Goal: Information Seeking & Learning: Learn about a topic

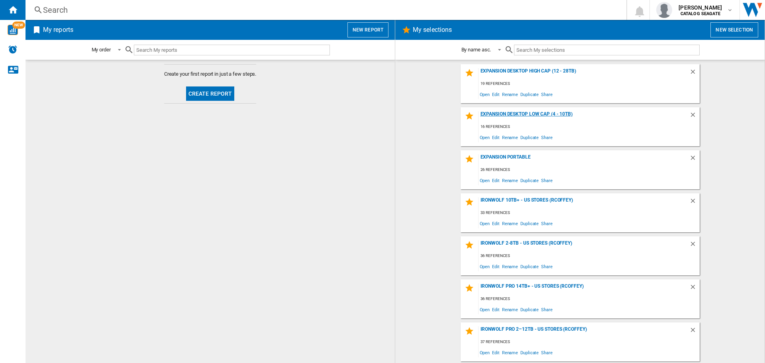
click at [530, 113] on div "Expansion Desktop Low Cap (4 - 10TB)" at bounding box center [583, 116] width 211 height 11
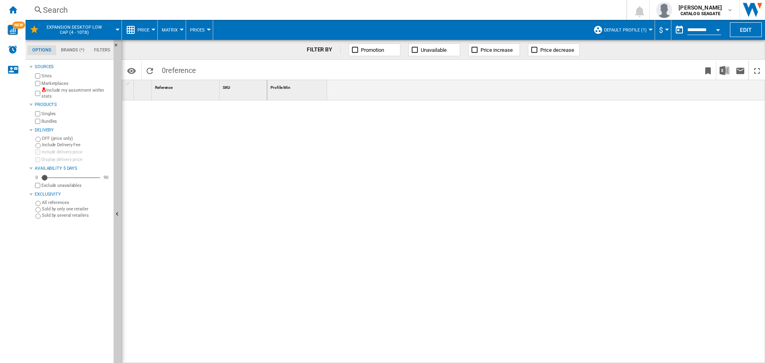
click at [648, 31] on button "Default profile (1)" at bounding box center [627, 30] width 47 height 20
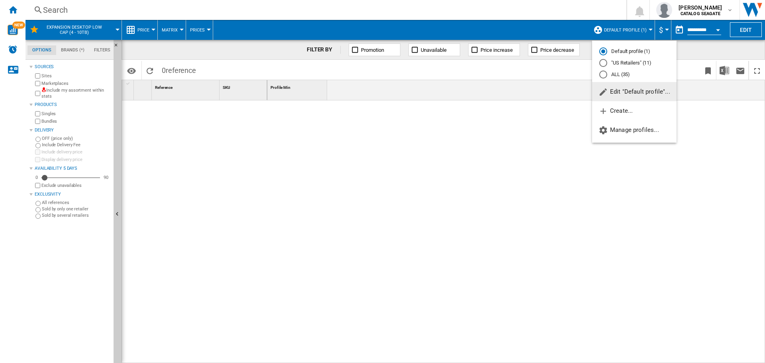
click at [617, 75] on md-radio-button "ALL (35)" at bounding box center [634, 75] width 70 height 8
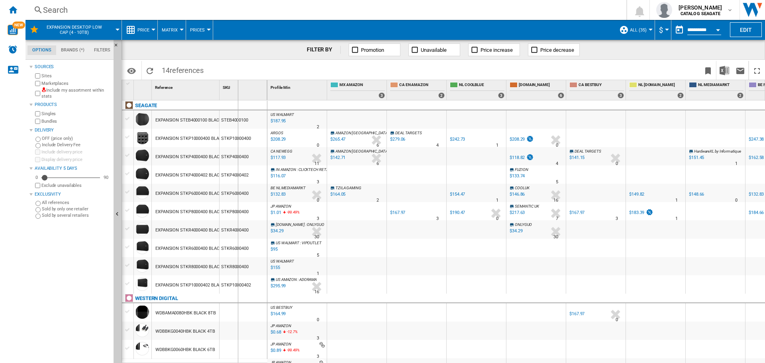
drag, startPoint x: 220, startPoint y: 94, endPoint x: 257, endPoint y: 97, distance: 37.5
click at [257, 97] on div "SKU 1" at bounding box center [244, 90] width 48 height 20
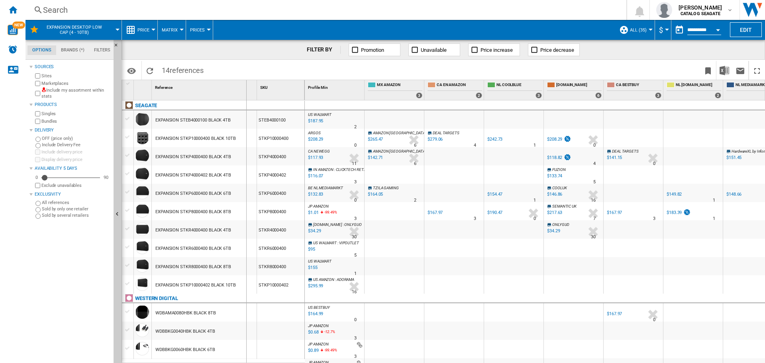
click at [246, 95] on div "Reference 1" at bounding box center [204, 90] width 105 height 20
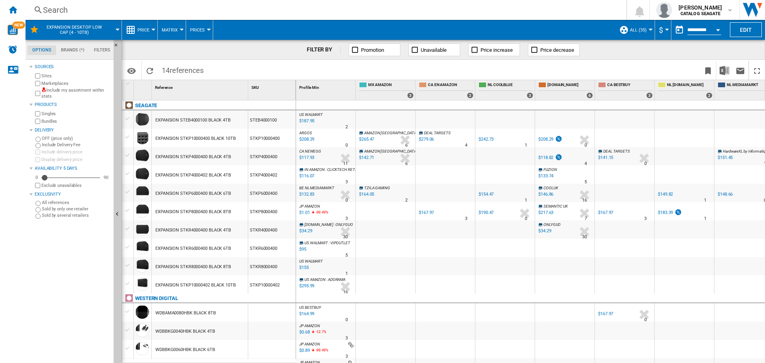
click at [645, 29] on button "ALL (35)" at bounding box center [640, 30] width 21 height 20
click at [629, 62] on div at bounding box center [629, 63] width 8 height 8
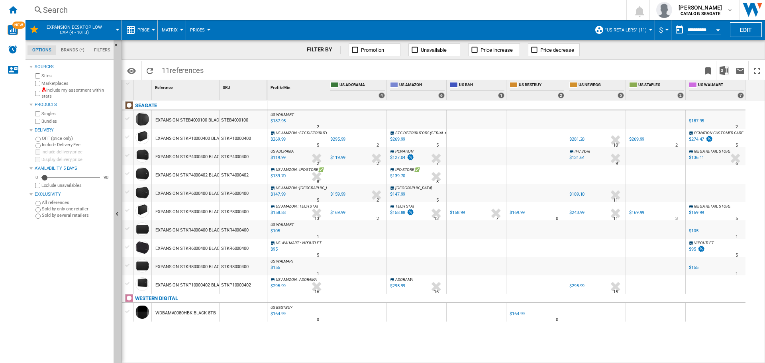
click at [718, 30] on div "Open calendar" at bounding box center [718, 30] width 4 height 2
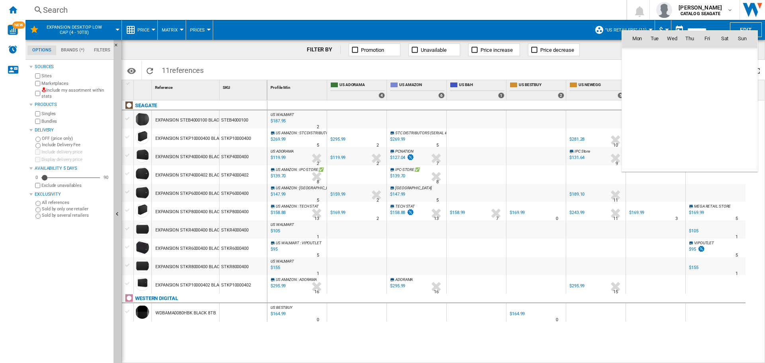
scroll to position [3801, 0]
click at [672, 72] on span "1" at bounding box center [672, 73] width 16 height 16
type input "**********"
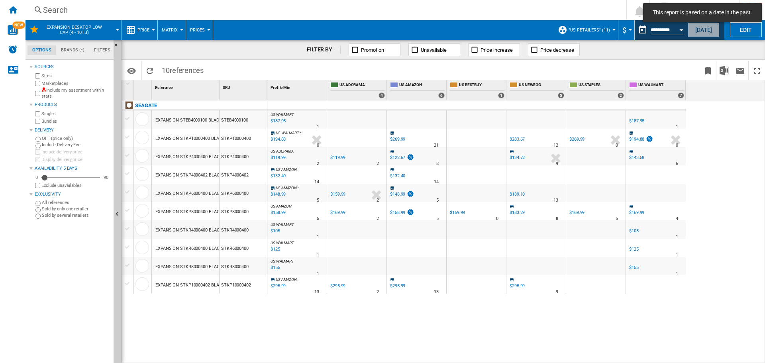
click at [698, 29] on button "[DATE]" at bounding box center [704, 29] width 32 height 15
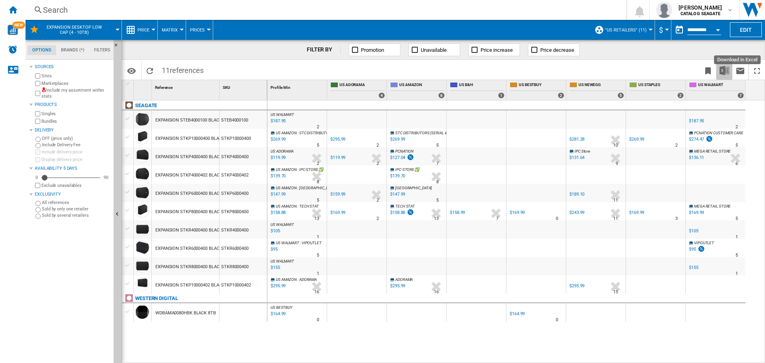
click at [721, 70] on img "Download in Excel" at bounding box center [724, 71] width 10 height 10
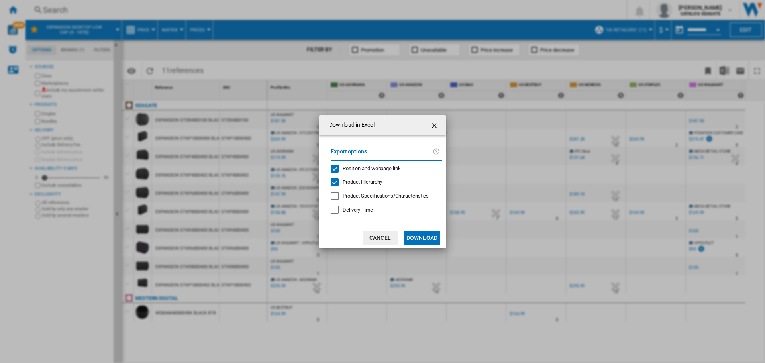
click at [336, 197] on div at bounding box center [335, 196] width 8 height 8
click at [337, 206] on div "Delivery Time" at bounding box center [335, 210] width 8 height 8
click at [416, 237] on button "Download" at bounding box center [422, 238] width 36 height 14
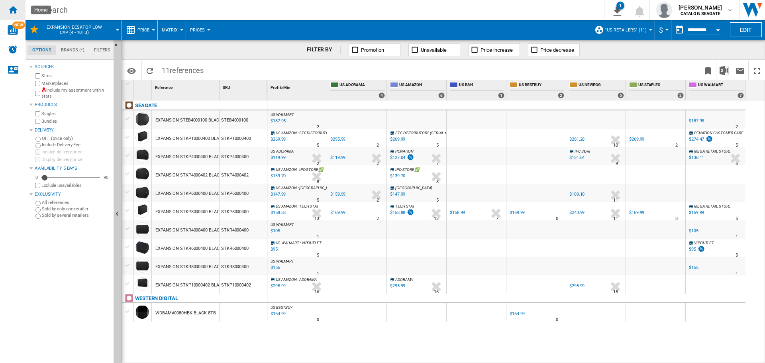
click at [11, 10] on ng-md-icon "Home" at bounding box center [13, 10] width 10 height 10
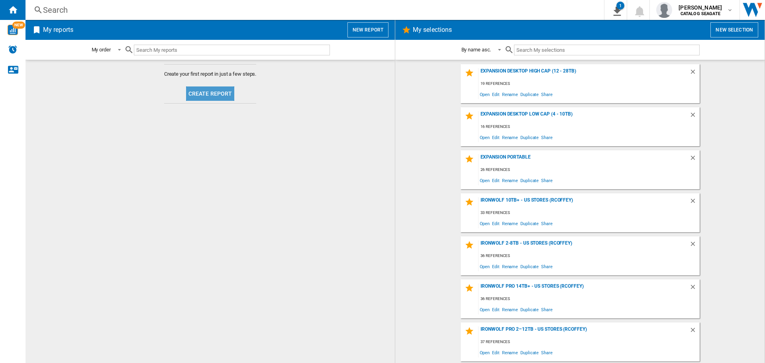
click at [216, 94] on button "Create report" at bounding box center [210, 93] width 49 height 14
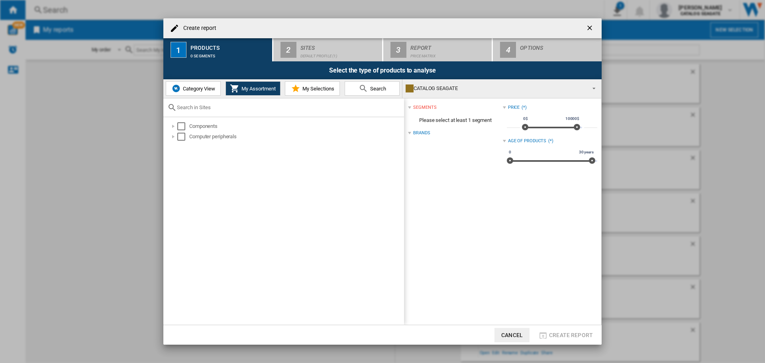
click at [186, 88] on span "Category View" at bounding box center [198, 89] width 34 height 6
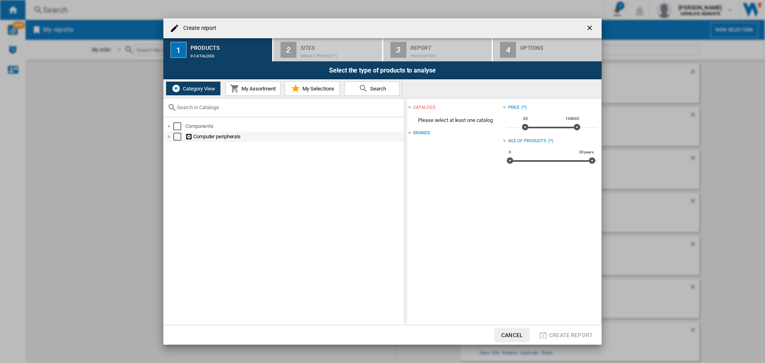
click at [171, 136] on div at bounding box center [169, 137] width 8 height 8
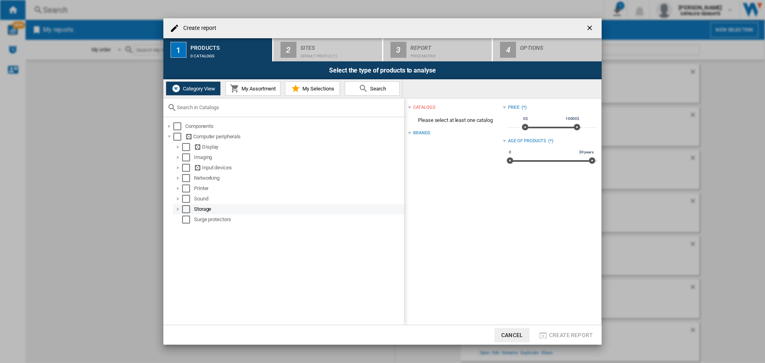
click at [182, 211] on div "Select" at bounding box center [186, 209] width 8 height 8
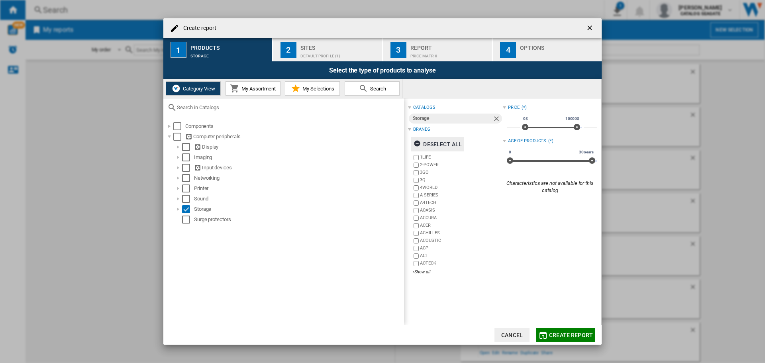
click at [418, 144] on ng-md-icon "button" at bounding box center [419, 145] width 10 height 10
click at [426, 273] on div "+Show all" at bounding box center [457, 272] width 90 height 6
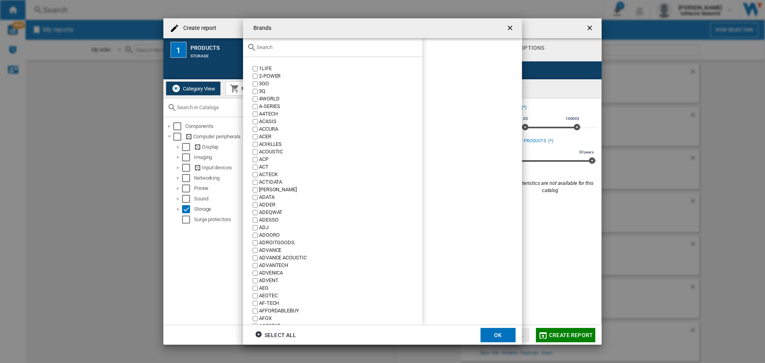
click at [288, 52] on div at bounding box center [332, 47] width 179 height 19
click at [287, 48] on input "text" at bounding box center [338, 47] width 162 height 6
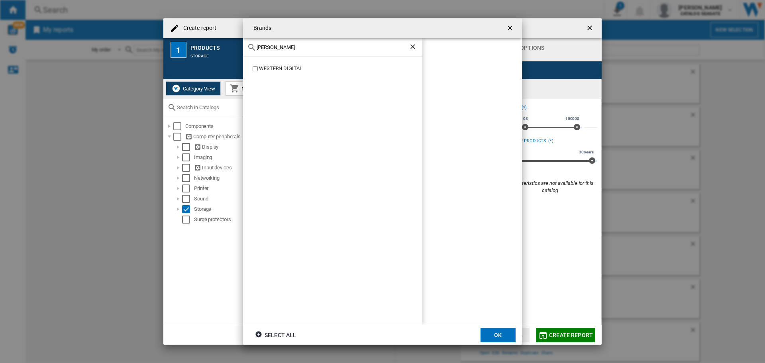
type input "[PERSON_NAME]"
click at [273, 67] on div "WESTERN DIGITAL" at bounding box center [340, 69] width 163 height 8
click at [504, 335] on button "OK" at bounding box center [497, 335] width 35 height 14
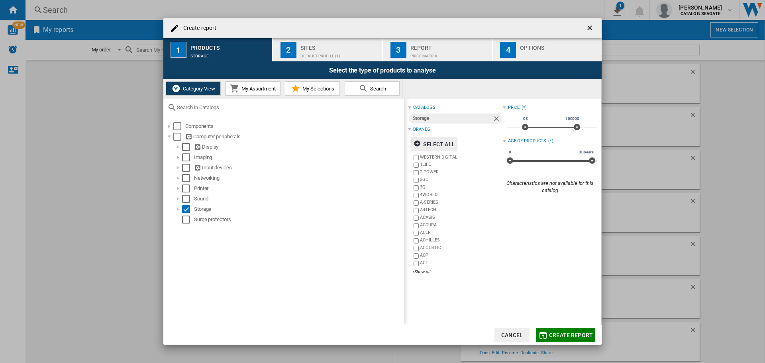
click at [568, 334] on span "Create report" at bounding box center [571, 335] width 44 height 6
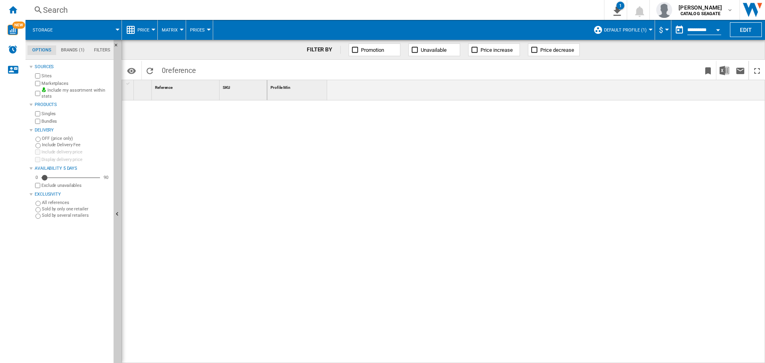
click at [641, 27] on span "Default profile (1)" at bounding box center [625, 29] width 43 height 5
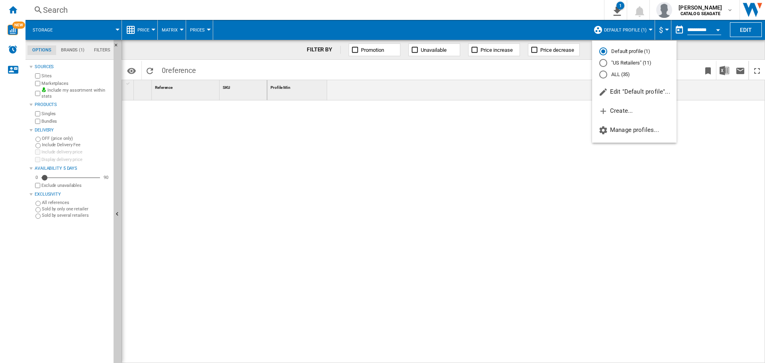
click at [617, 75] on md-radio-button "ALL (35)" at bounding box center [634, 75] width 70 height 8
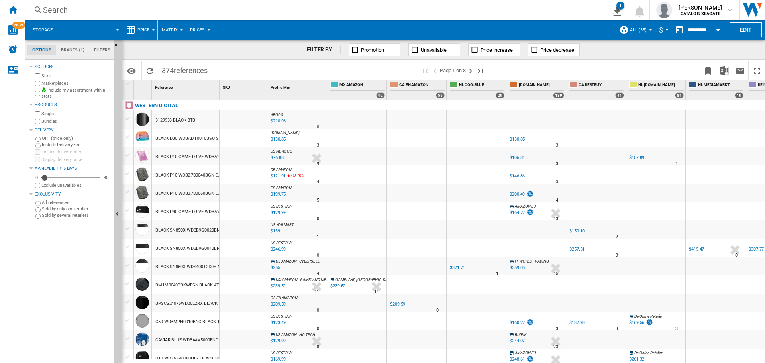
drag, startPoint x: 219, startPoint y: 96, endPoint x: 271, endPoint y: 99, distance: 52.7
click at [271, 99] on div "1 Reference 1 SKU 1 WESTERN DIGITAL 3129933 BLACK 8TB BLACK D30 WDBAMF0010BSU S…" at bounding box center [443, 221] width 643 height 282
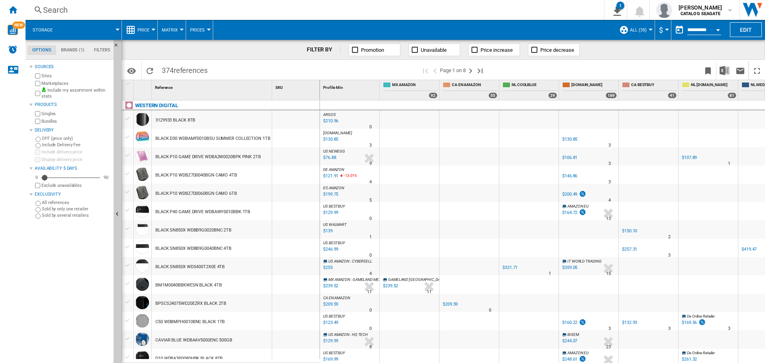
drag, startPoint x: 271, startPoint y: 97, endPoint x: 291, endPoint y: 98, distance: 19.5
click at [290, 97] on div "1 Reference 1 SKU 1" at bounding box center [221, 90] width 198 height 20
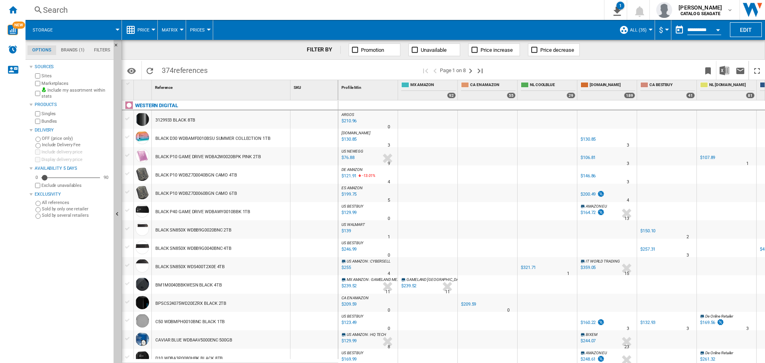
click at [349, 70] on span at bounding box center [316, 70] width 209 height 19
click at [471, 71] on ng-md-icon "Next page" at bounding box center [471, 71] width 10 height 10
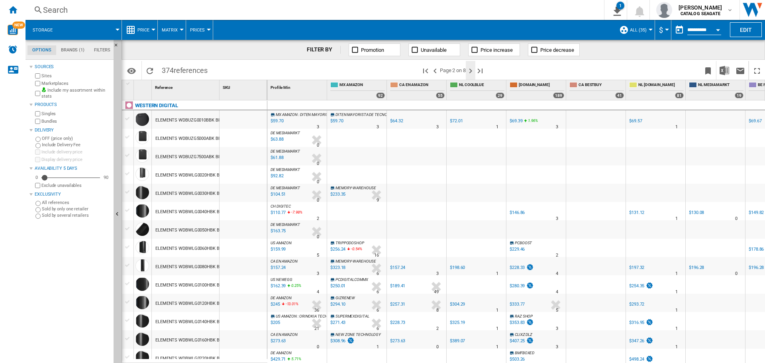
click at [470, 71] on ng-md-icon "Next page" at bounding box center [471, 71] width 10 height 10
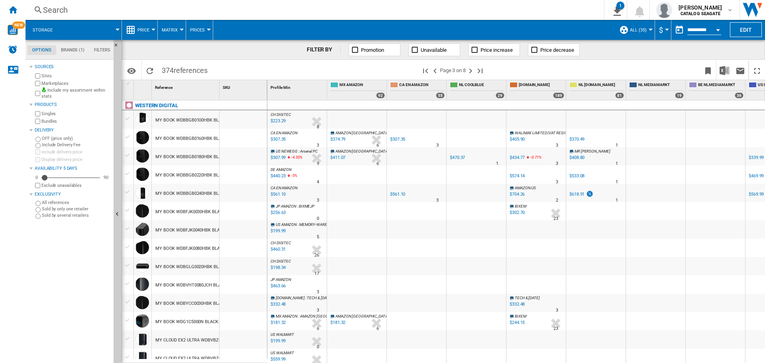
scroll to position [120, 0]
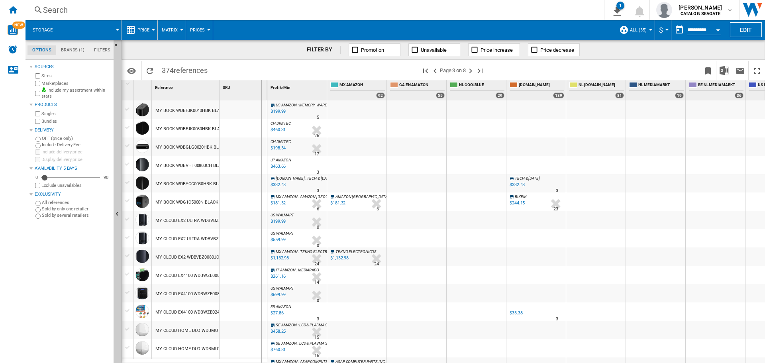
drag, startPoint x: 222, startPoint y: 90, endPoint x: 261, endPoint y: 94, distance: 39.2
click at [261, 94] on div "1 Reference 1 SKU 1" at bounding box center [194, 90] width 145 height 20
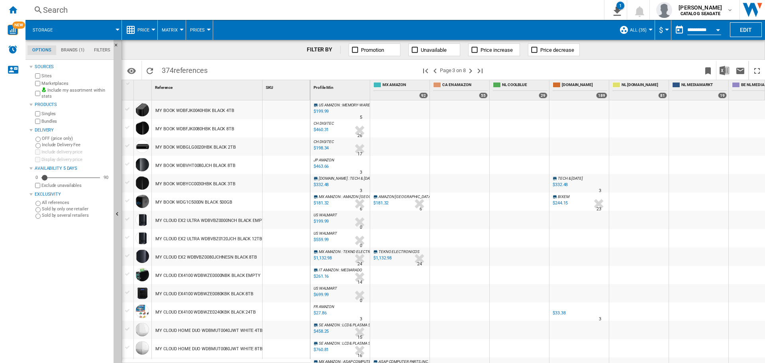
scroll to position [0, 0]
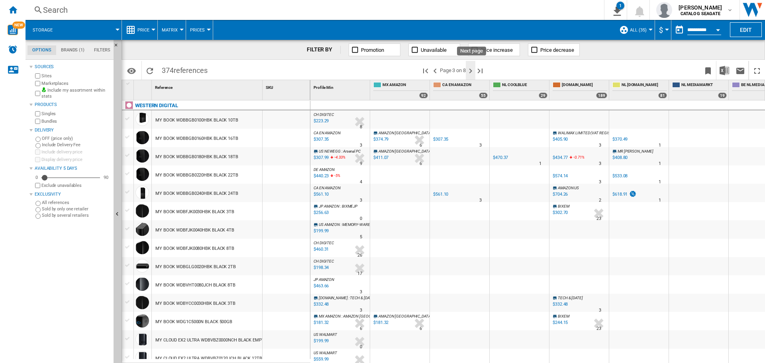
click at [472, 73] on ng-md-icon "Next page" at bounding box center [471, 71] width 10 height 10
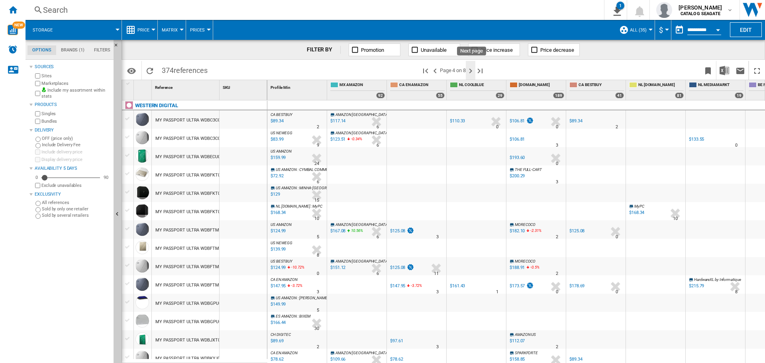
click at [471, 69] on ng-md-icon "Next page" at bounding box center [471, 71] width 10 height 10
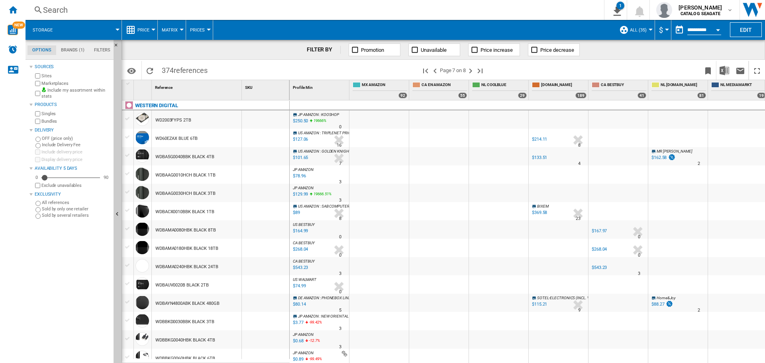
scroll to position [148, 0]
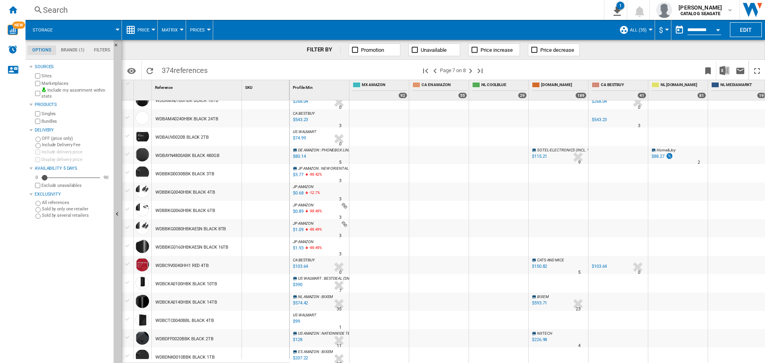
click at [126, 227] on div at bounding box center [128, 227] width 8 height 7
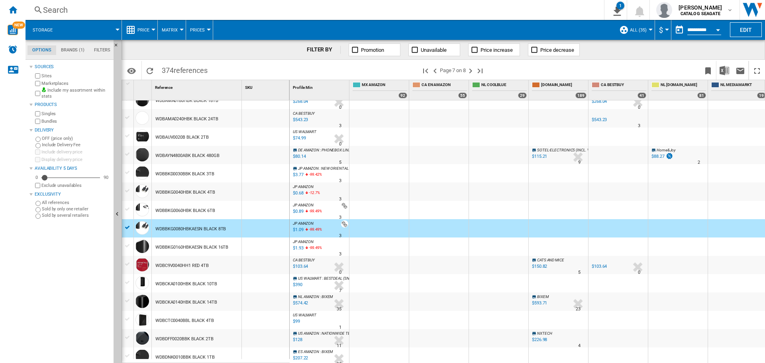
click at [129, 214] on div at bounding box center [128, 209] width 12 height 9
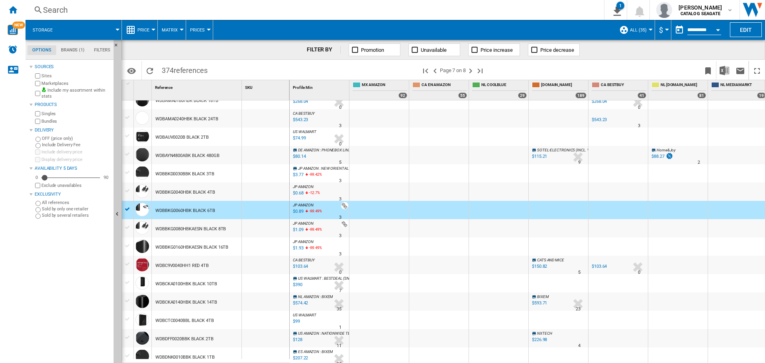
click at [128, 188] on div at bounding box center [128, 190] width 8 height 7
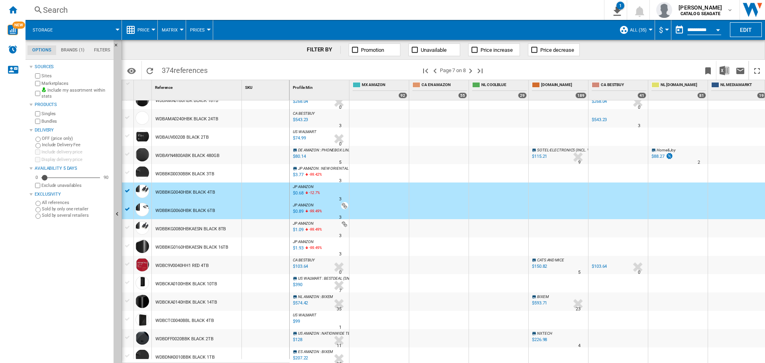
click at [127, 227] on div at bounding box center [128, 227] width 8 height 7
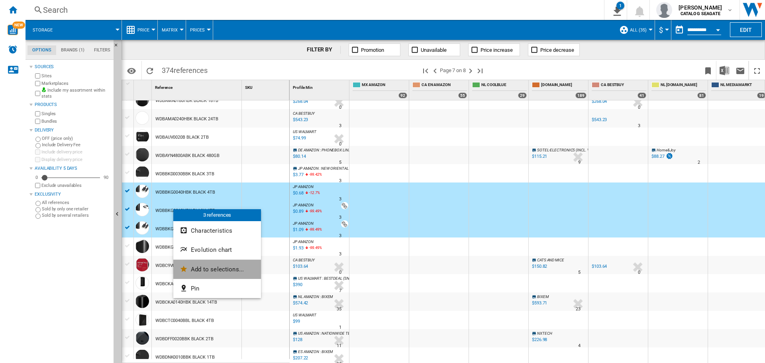
click at [203, 271] on span "Add to selections..." at bounding box center [217, 269] width 53 height 7
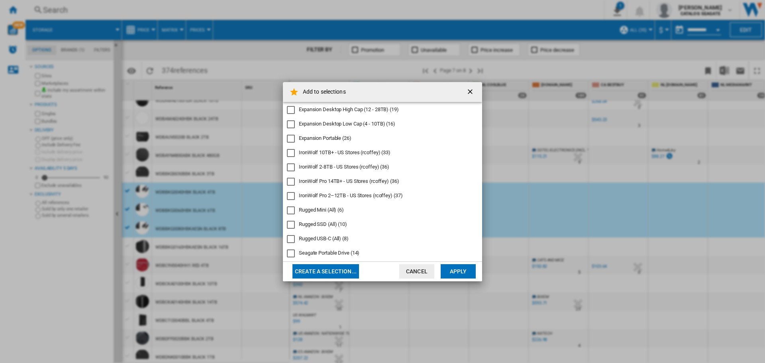
click at [290, 124] on div "Expansion Desktop Low Cap (4 - 10TB)" at bounding box center [291, 124] width 8 height 8
click at [464, 272] on button "Apply" at bounding box center [458, 271] width 35 height 14
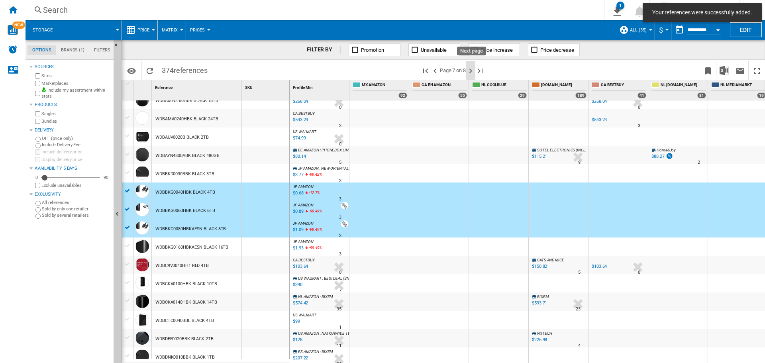
click at [472, 71] on ng-md-icon "Next page" at bounding box center [471, 71] width 10 height 10
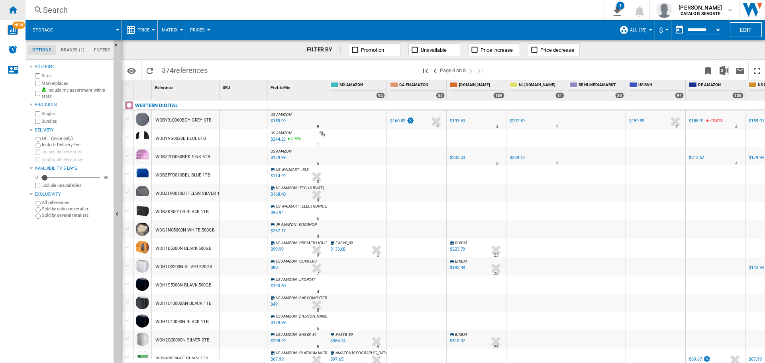
click at [16, 12] on ng-md-icon "Home" at bounding box center [13, 10] width 10 height 10
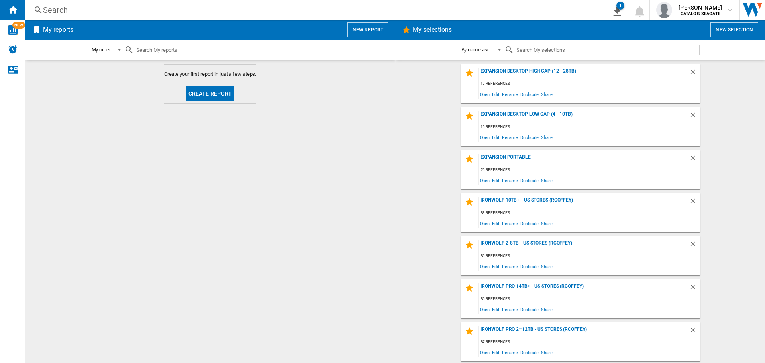
click at [549, 73] on div "Expansion Desktop High Cap (12 - 28TB)" at bounding box center [583, 73] width 211 height 11
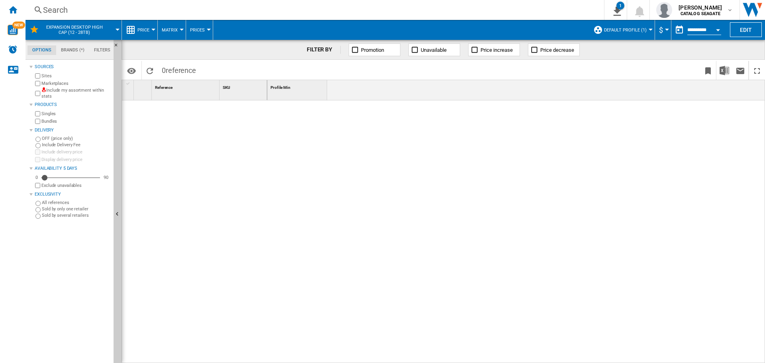
click at [647, 31] on button "Default profile (1)" at bounding box center [627, 30] width 47 height 20
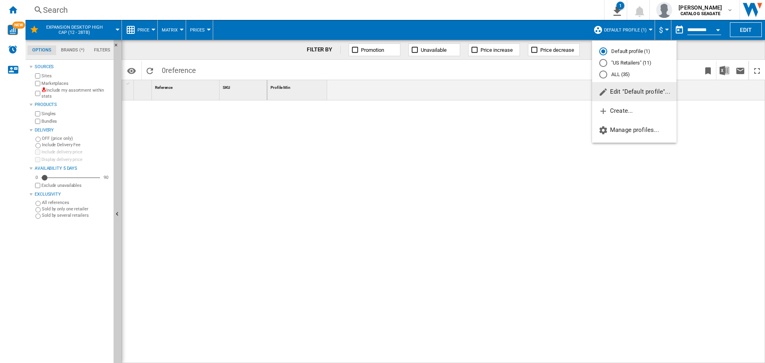
click at [623, 75] on md-radio-button "ALL (35)" at bounding box center [634, 75] width 70 height 8
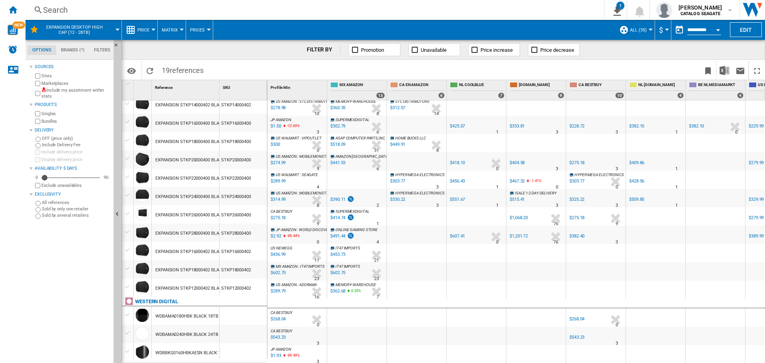
scroll to position [109, 0]
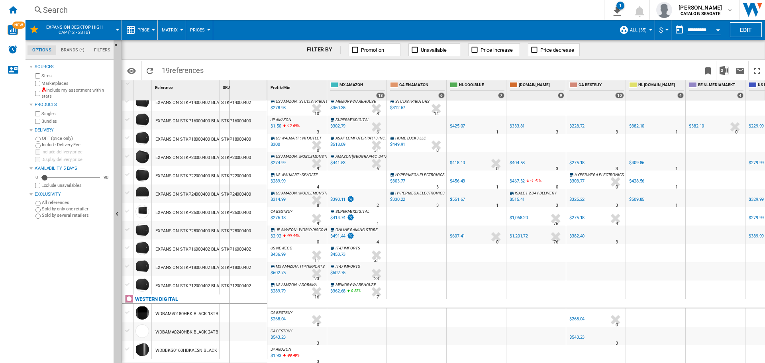
drag, startPoint x: 219, startPoint y: 88, endPoint x: 241, endPoint y: 88, distance: 22.7
click at [241, 88] on div "1 Reference 1 SKU 1" at bounding box center [194, 90] width 145 height 20
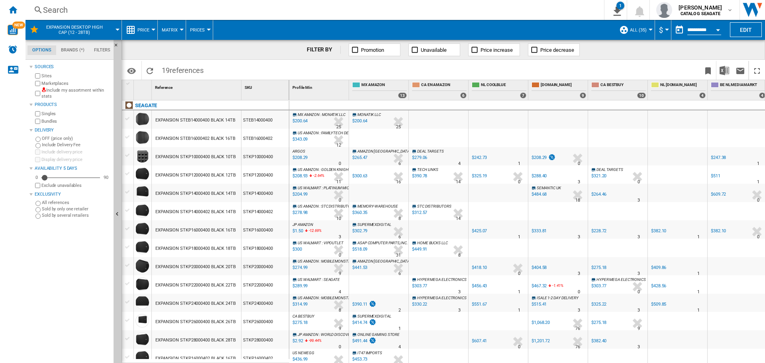
scroll to position [0, 0]
click at [14, 9] on ng-md-icon "Home" at bounding box center [13, 10] width 10 height 10
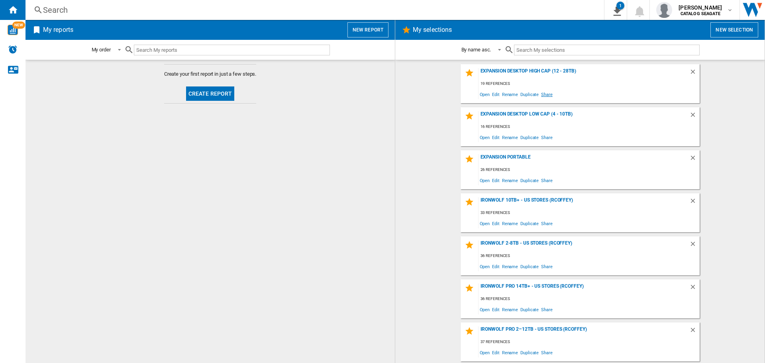
click at [544, 94] on span "Share" at bounding box center [547, 94] width 14 height 11
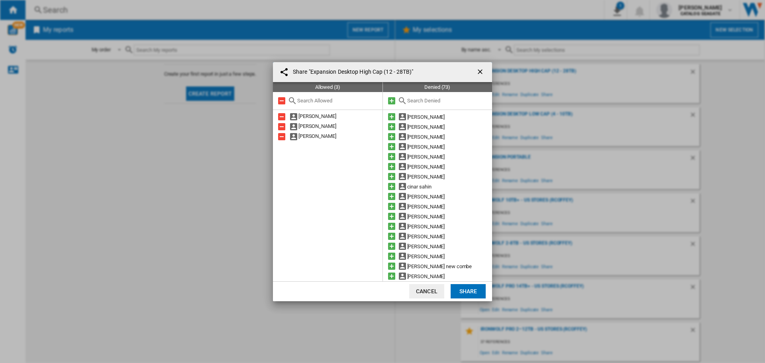
click at [282, 101] on md-icon at bounding box center [282, 101] width 10 height 10
click at [421, 101] on input "text" at bounding box center [447, 101] width 81 height 6
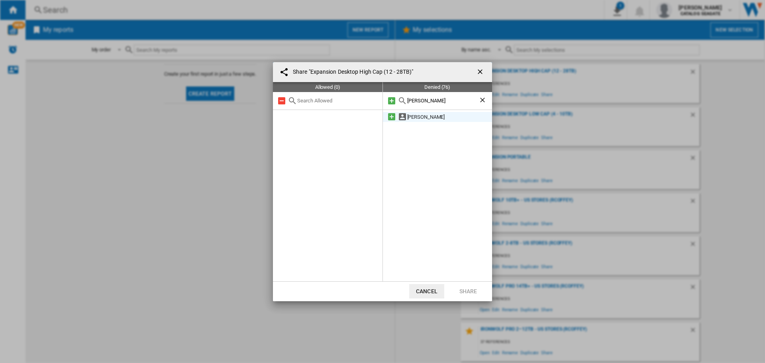
type input "peter"
click at [390, 116] on md-icon at bounding box center [392, 117] width 10 height 10
drag, startPoint x: 425, startPoint y: 102, endPoint x: 402, endPoint y: 101, distance: 22.3
click at [402, 101] on div "peter" at bounding box center [438, 101] width 110 height 18
click at [391, 115] on md-icon at bounding box center [392, 117] width 10 height 10
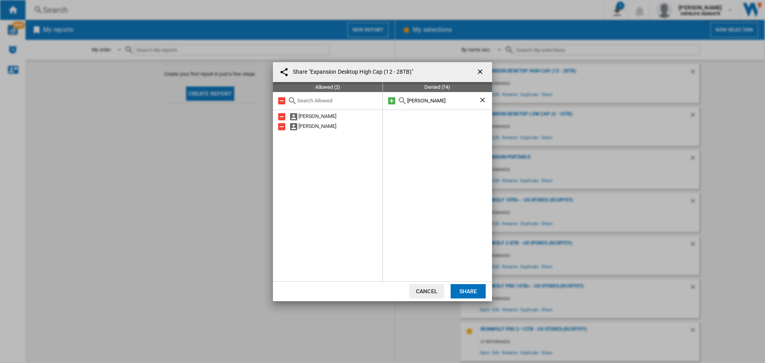
click at [422, 101] on input "ryan" at bounding box center [443, 101] width 72 height 6
type input "r"
type input "brennon"
click at [393, 116] on md-icon at bounding box center [392, 117] width 10 height 10
click at [467, 290] on button "Share" at bounding box center [468, 291] width 35 height 14
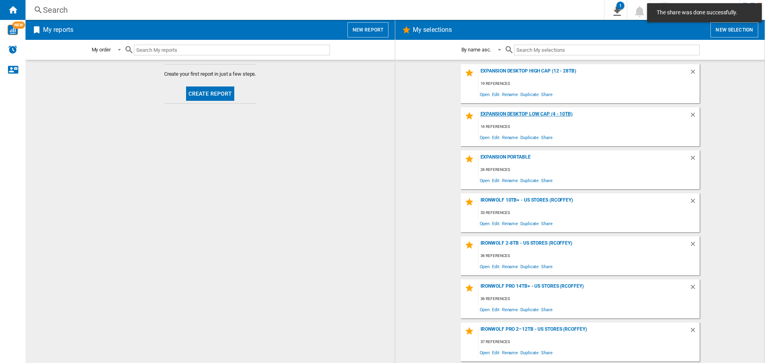
click at [521, 115] on div "Expansion Desktop Low Cap (4 - 10TB)" at bounding box center [583, 116] width 211 height 11
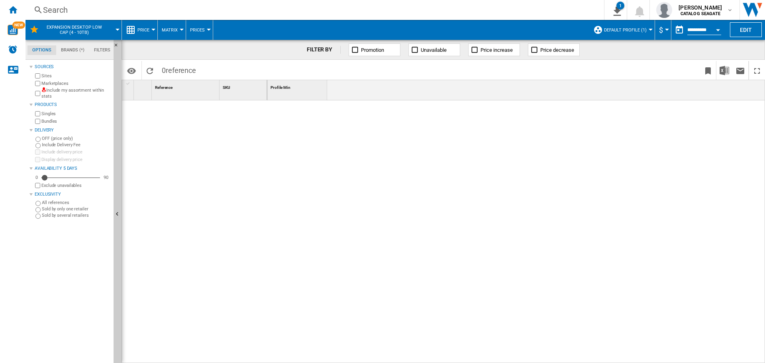
click at [623, 31] on span "Default profile (1)" at bounding box center [625, 29] width 43 height 5
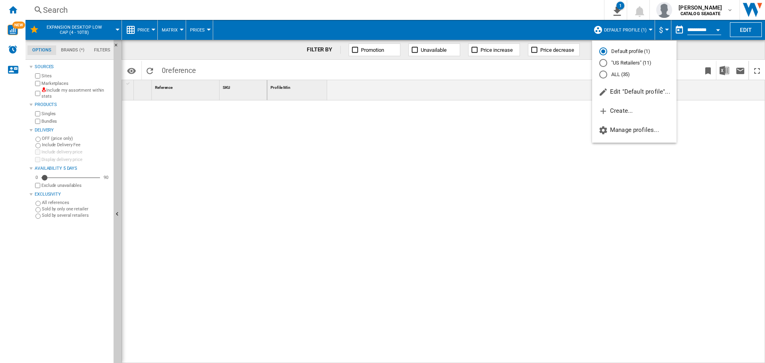
click at [615, 75] on md-radio-button "ALL (35)" at bounding box center [634, 75] width 70 height 8
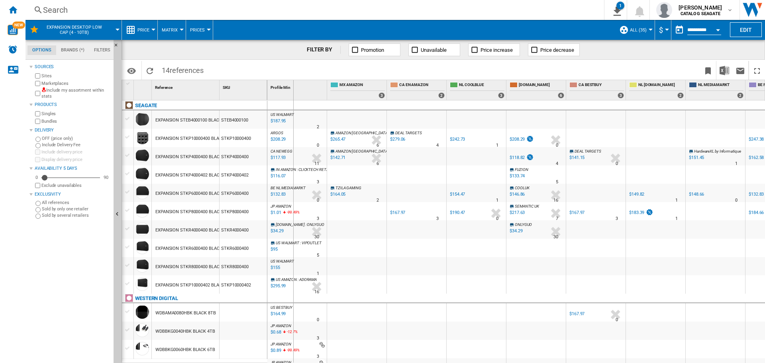
drag, startPoint x: 265, startPoint y: 95, endPoint x: 318, endPoint y: 97, distance: 52.6
click at [318, 95] on div "1 Reference 1 SKU 1 SEAGATE EXPANSION STEB4000100 BLACK 4TB STEB4000100 EXPANSI…" at bounding box center [443, 221] width 643 height 282
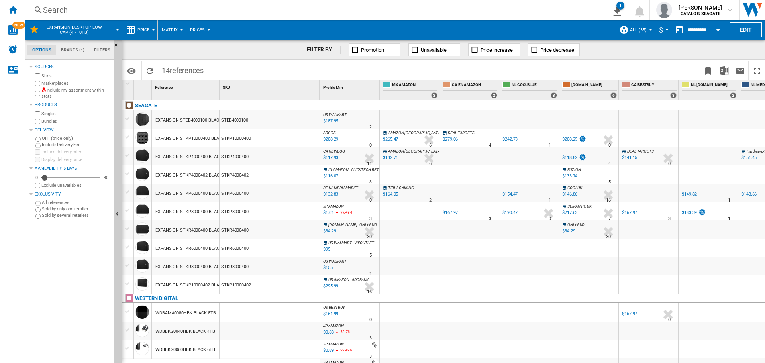
drag, startPoint x: 319, startPoint y: 93, endPoint x: 267, endPoint y: 98, distance: 52.4
click at [273, 97] on div "SKU 1" at bounding box center [270, 90] width 100 height 20
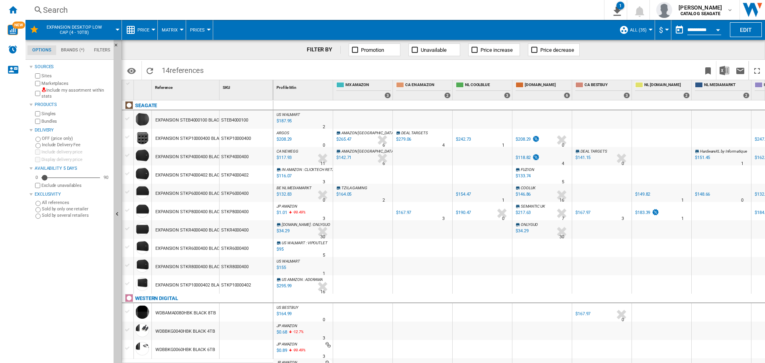
drag, startPoint x: 218, startPoint y: 92, endPoint x: 273, endPoint y: 94, distance: 54.6
click at [264, 94] on div "1 Reference 1 SKU 1" at bounding box center [197, 90] width 151 height 20
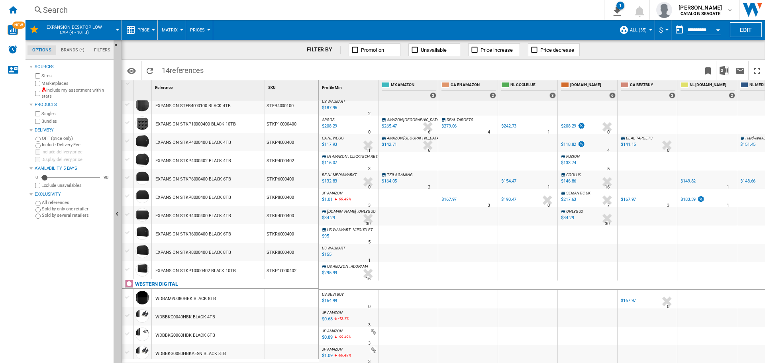
scroll to position [18, 0]
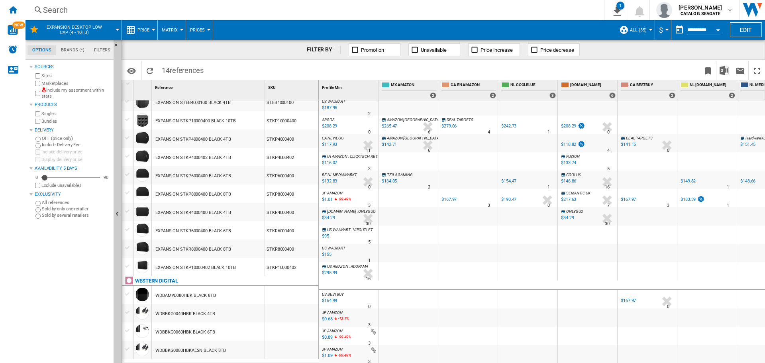
click at [649, 29] on div at bounding box center [651, 30] width 4 height 2
click at [637, 63] on md-radio-button ""US Retailers" (11)" at bounding box center [654, 63] width 59 height 8
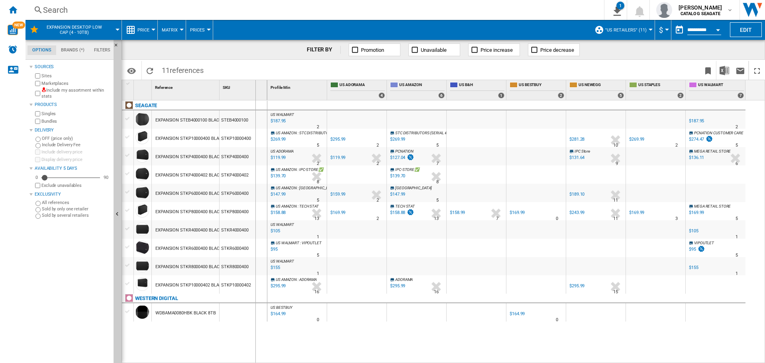
drag, startPoint x: 220, startPoint y: 91, endPoint x: 255, endPoint y: 91, distance: 35.1
click at [255, 91] on div "SKU 1" at bounding box center [244, 90] width 48 height 20
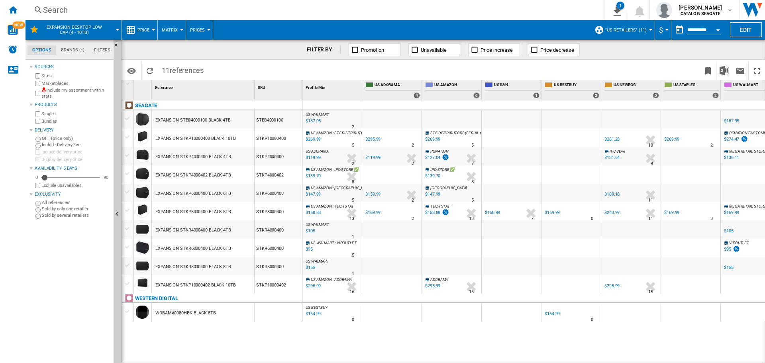
click at [151, 32] on button "Price" at bounding box center [145, 30] width 16 height 20
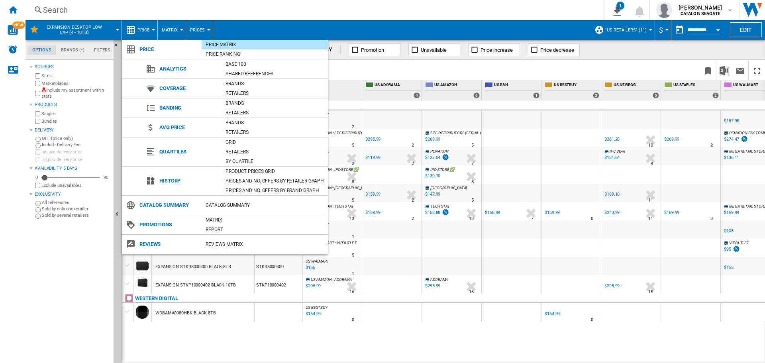
click at [173, 109] on span "Banding" at bounding box center [188, 107] width 66 height 11
click at [237, 101] on div "Brands" at bounding box center [275, 103] width 106 height 8
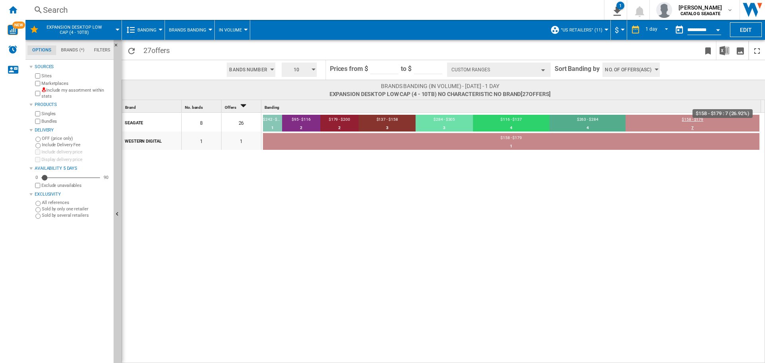
click at [668, 123] on div "$158 - $179" at bounding box center [692, 120] width 134 height 7
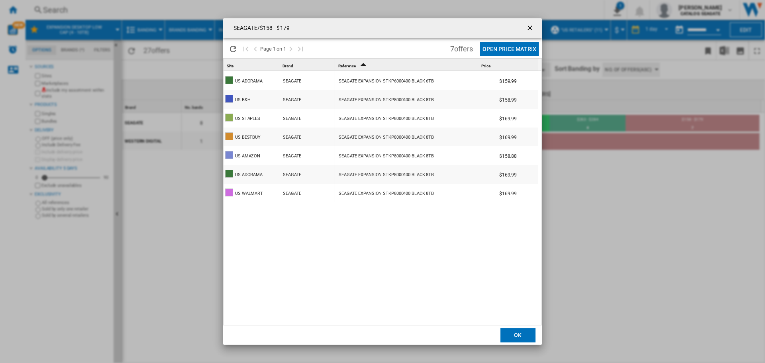
click at [529, 27] on ng-md-icon "getI18NText('BUTTONS.CLOSE_DIALOG')" at bounding box center [531, 29] width 10 height 10
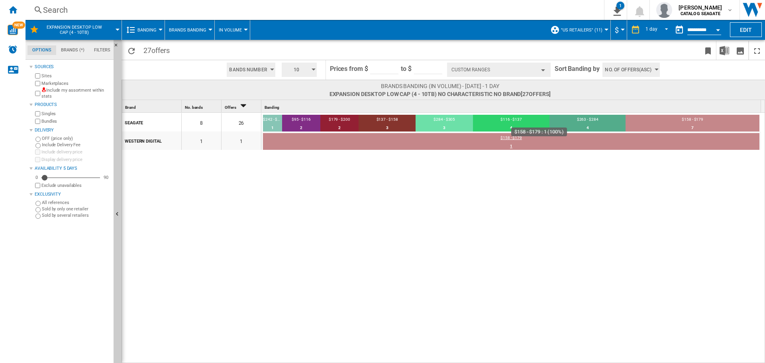
click at [575, 145] on div "1" at bounding box center [511, 146] width 496 height 8
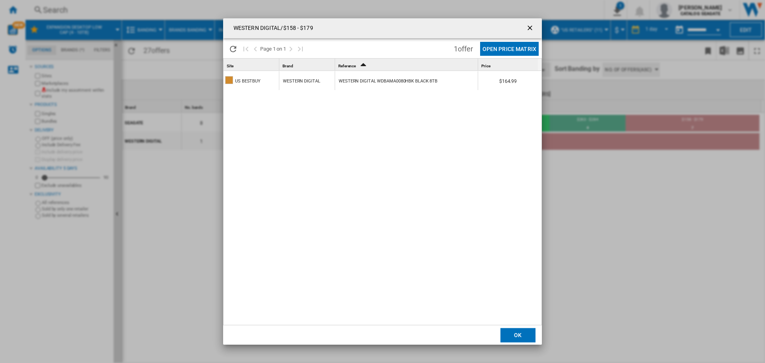
click at [532, 27] on ng-md-icon "getI18NText('BUTTONS.CLOSE_DIALOG')" at bounding box center [531, 29] width 10 height 10
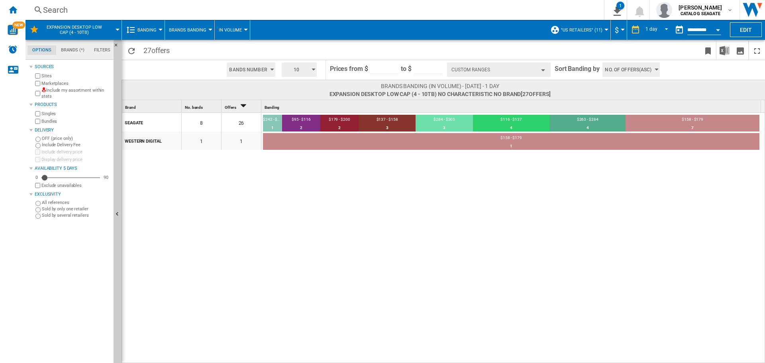
click at [266, 69] on span "Bands Number" at bounding box center [248, 70] width 38 height 14
click at [252, 93] on span "Bands Amount" at bounding box center [247, 92] width 33 height 6
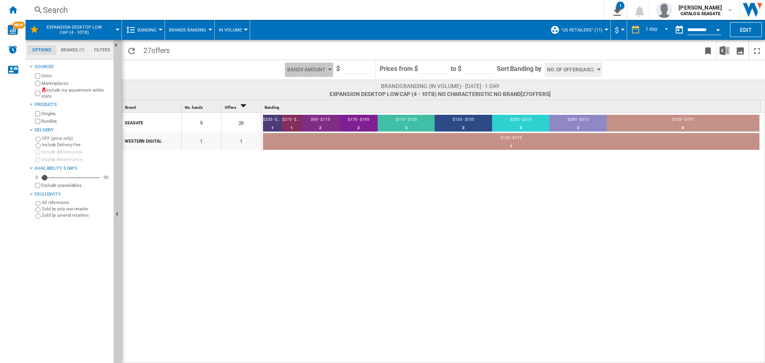
click at [324, 67] on span "Bands Amount" at bounding box center [306, 70] width 38 height 14
click at [304, 84] on span "Bands Number" at bounding box center [305, 84] width 33 height 6
